Goal: Task Accomplishment & Management: Manage account settings

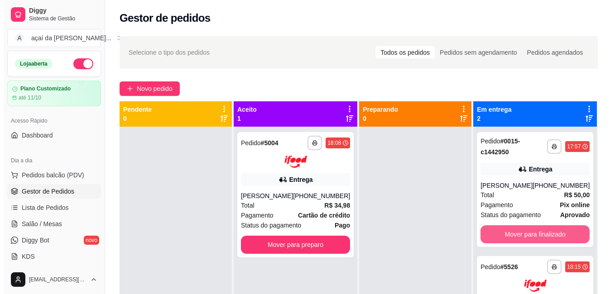
scroll to position [33, 0]
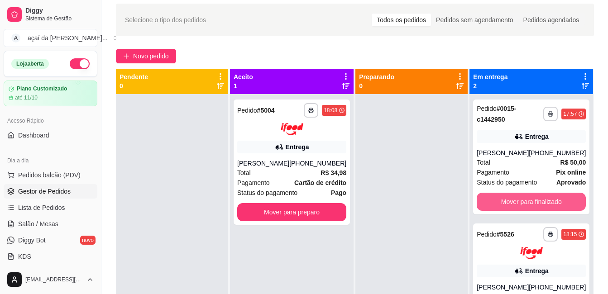
click at [493, 211] on button "Mover para finalizado" at bounding box center [531, 202] width 109 height 18
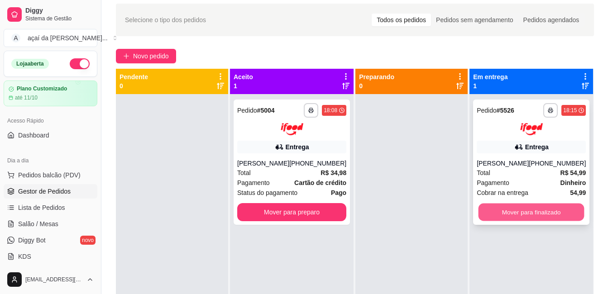
click at [497, 206] on button "Mover para finalizado" at bounding box center [532, 212] width 106 height 18
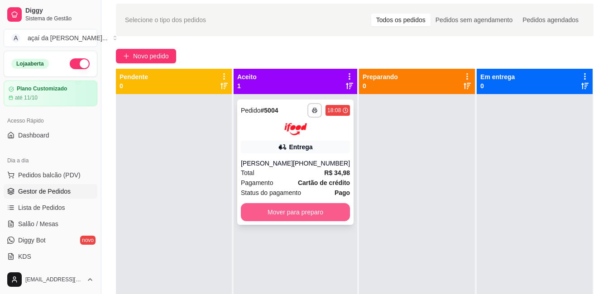
click at [253, 211] on button "Mover para preparo" at bounding box center [295, 212] width 109 height 18
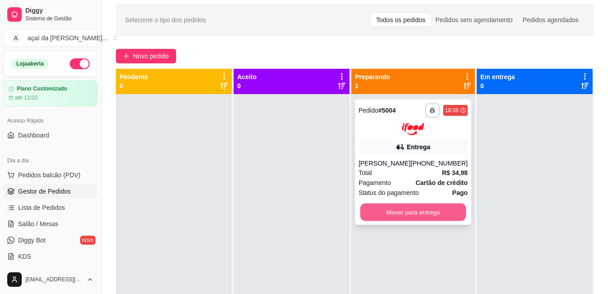
click at [372, 207] on button "Mover para entrega" at bounding box center [413, 212] width 106 height 18
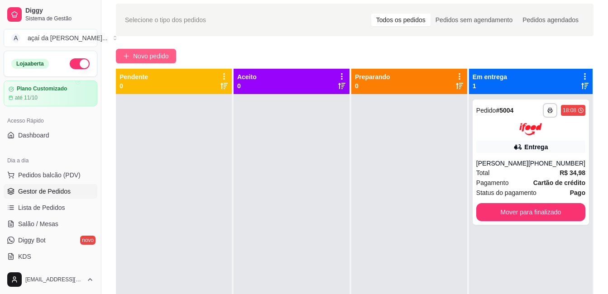
click at [118, 55] on button "Novo pedido" at bounding box center [146, 56] width 60 height 14
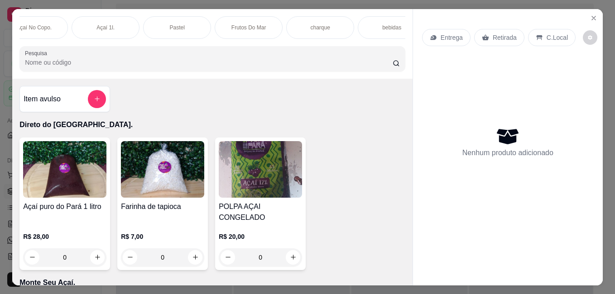
scroll to position [0, 254]
click at [227, 16] on div "charque" at bounding box center [228, 27] width 68 height 23
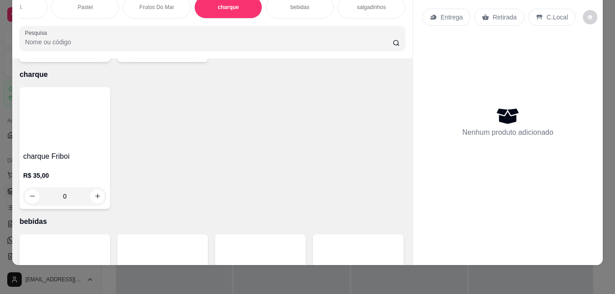
scroll to position [0, 0]
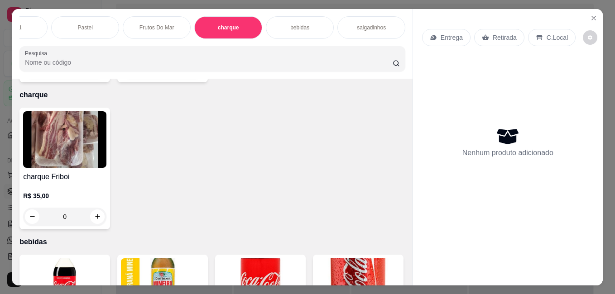
click at [319, 16] on div "bebidas" at bounding box center [300, 27] width 68 height 23
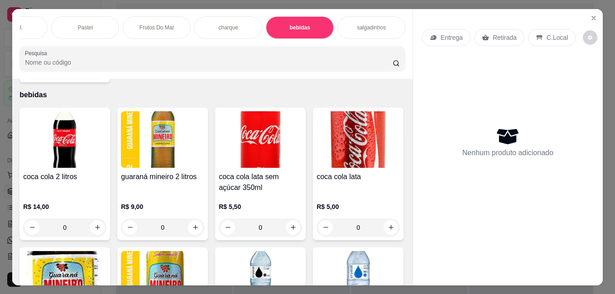
click at [388, 19] on div "salgadinhos" at bounding box center [371, 27] width 68 height 23
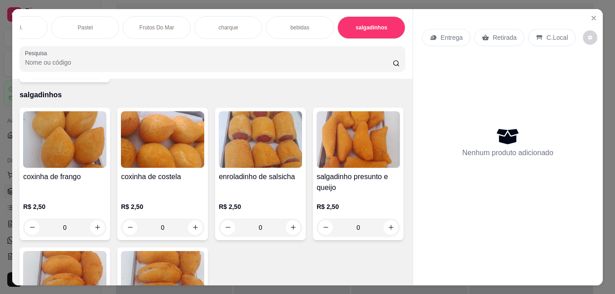
click at [101, 19] on div "Pastel" at bounding box center [85, 27] width 68 height 23
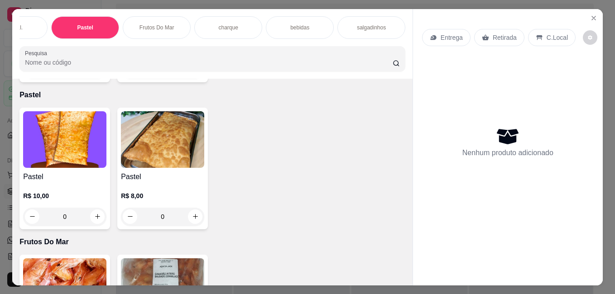
click at [27, 21] on div "Açaí 1l." at bounding box center [14, 27] width 68 height 23
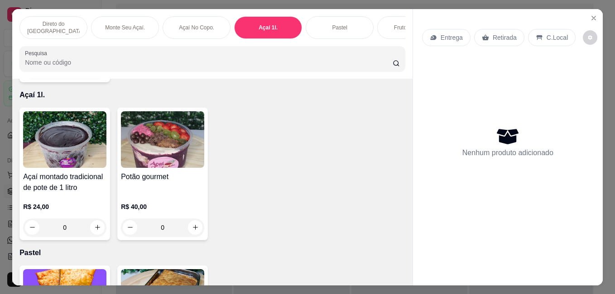
click at [40, 20] on p "Direto do [GEOGRAPHIC_DATA]." at bounding box center [53, 27] width 53 height 14
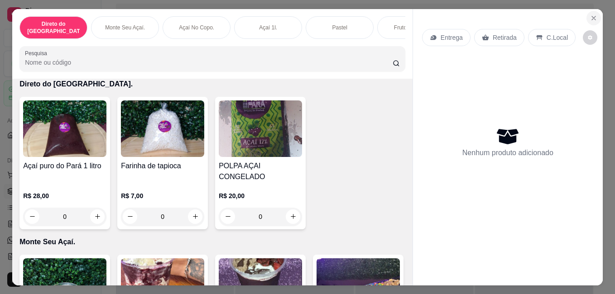
click at [589, 11] on button "Close" at bounding box center [593, 18] width 14 height 14
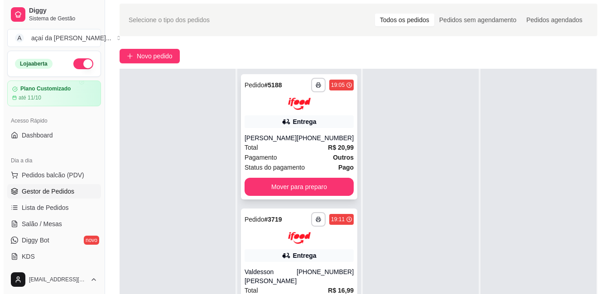
scroll to position [48, 0]
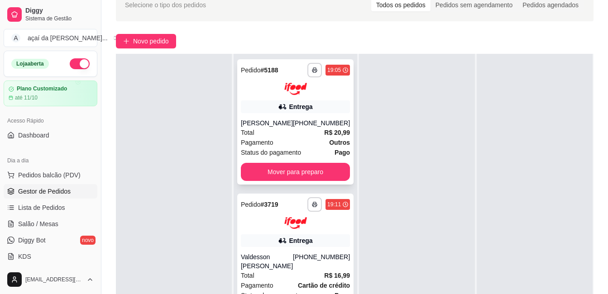
click at [317, 138] on div "Pagamento Outros" at bounding box center [295, 143] width 109 height 10
click at [296, 244] on div "Entrega" at bounding box center [301, 240] width 24 height 9
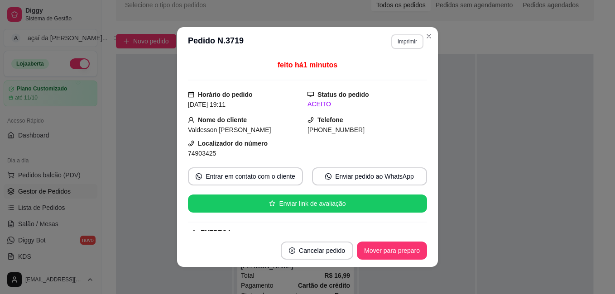
click at [392, 38] on button "Imprimir" at bounding box center [407, 41] width 32 height 14
click at [371, 74] on button "IMPRESSORA" at bounding box center [388, 74] width 63 height 14
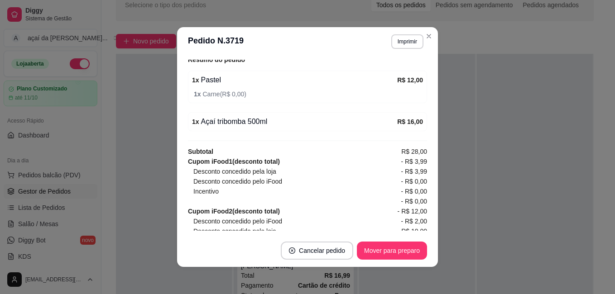
scroll to position [362, 0]
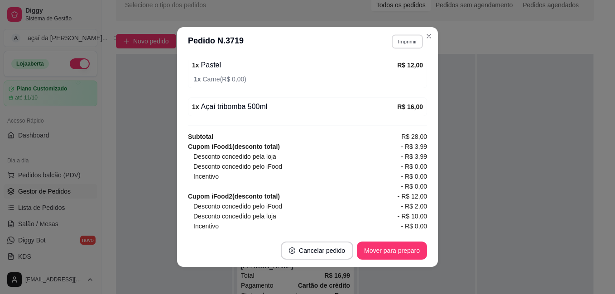
click at [400, 42] on button "Imprimir" at bounding box center [407, 41] width 31 height 14
click at [386, 254] on button "Mover para preparo" at bounding box center [392, 251] width 70 height 18
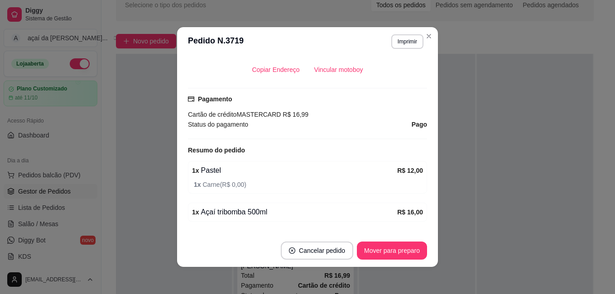
scroll to position [317, 0]
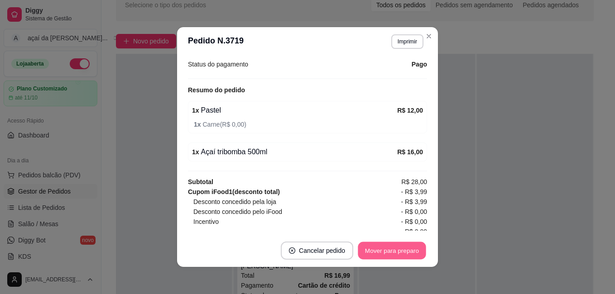
click at [383, 254] on button "Mover para preparo" at bounding box center [392, 251] width 68 height 18
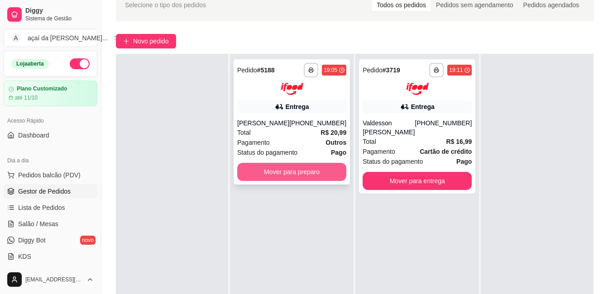
click at [292, 171] on button "Mover para preparo" at bounding box center [291, 172] width 109 height 18
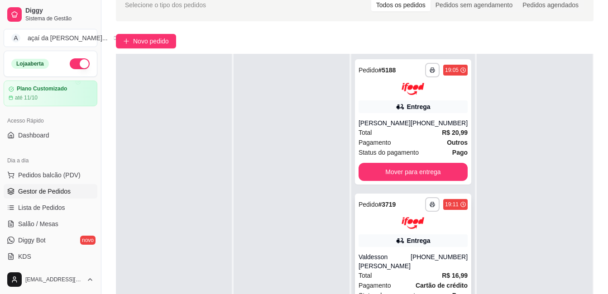
click at [395, 247] on div "Entrega" at bounding box center [413, 240] width 109 height 13
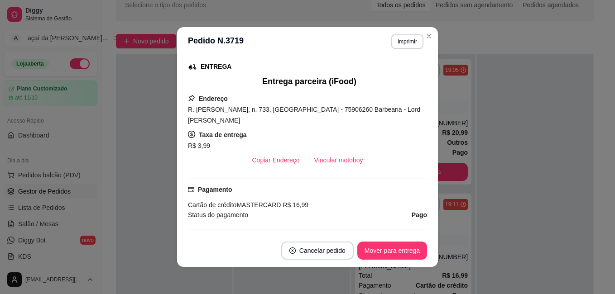
scroll to position [211, 0]
